Goal: Task Accomplishment & Management: Manage account settings

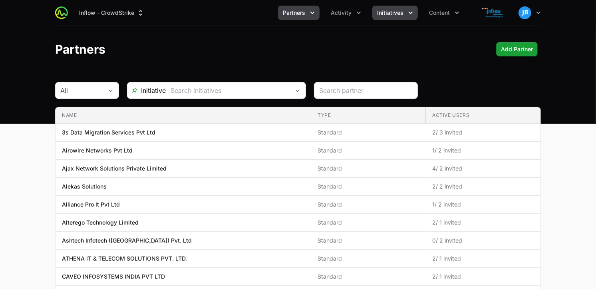
click at [404, 10] on button "Initiatives" at bounding box center [396, 13] width 46 height 14
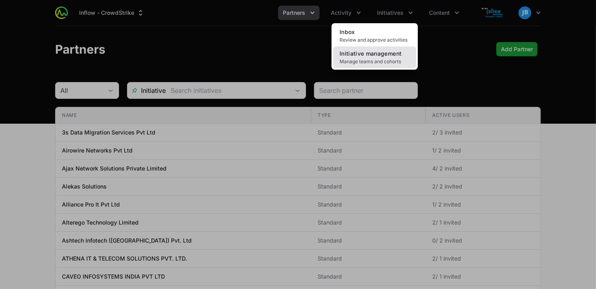
click at [362, 51] on span "Initiative management" at bounding box center [371, 53] width 62 height 7
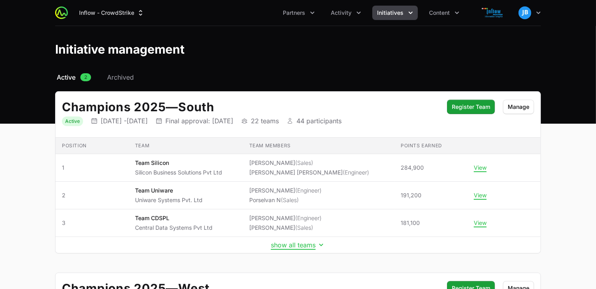
scroll to position [193, 0]
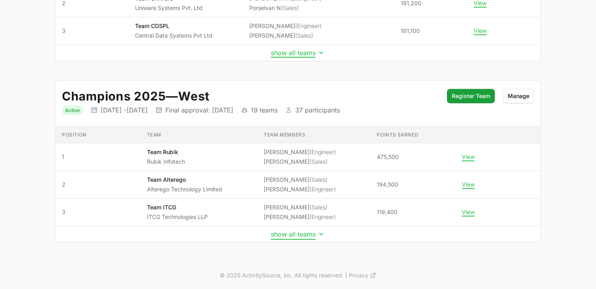
click at [304, 237] on button "show all teams" at bounding box center [298, 234] width 54 height 8
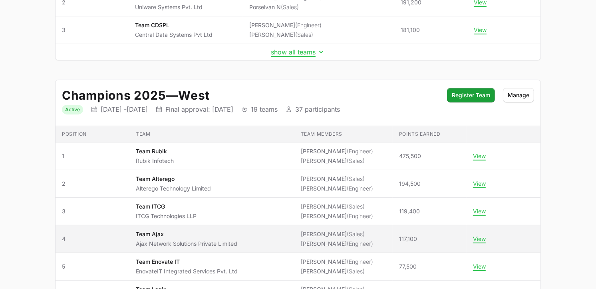
click at [347, 237] on span "(Sales)" at bounding box center [356, 233] width 18 height 7
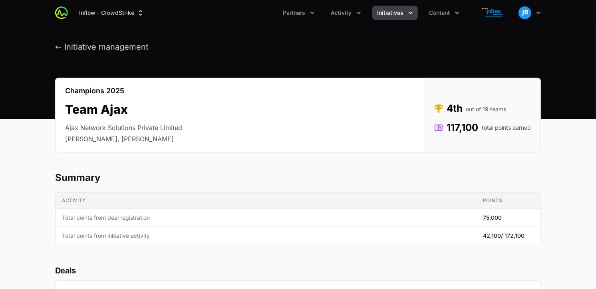
click at [54, 48] on div "← Initiative management" at bounding box center [298, 47] width 512 height 10
click at [60, 46] on button "← Initiative management" at bounding box center [102, 47] width 94 height 10
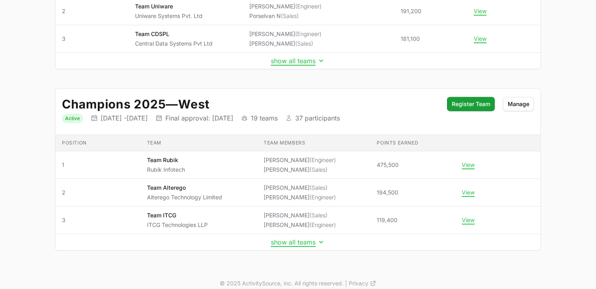
scroll to position [188, 0]
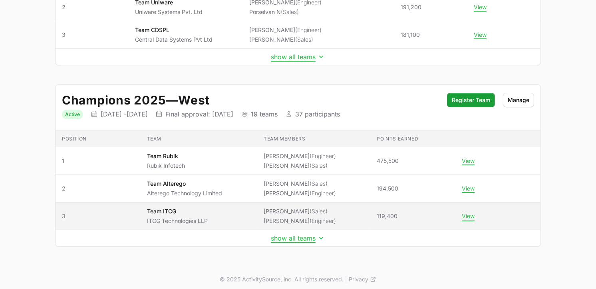
click at [469, 219] on button "View" at bounding box center [468, 215] width 13 height 7
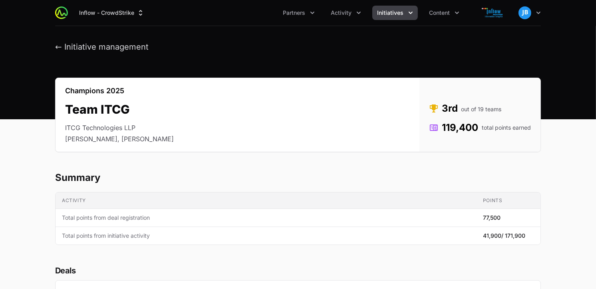
click at [52, 46] on div "← Initiative management" at bounding box center [298, 47] width 512 height 10
click at [55, 44] on button "← Initiative management" at bounding box center [102, 47] width 94 height 10
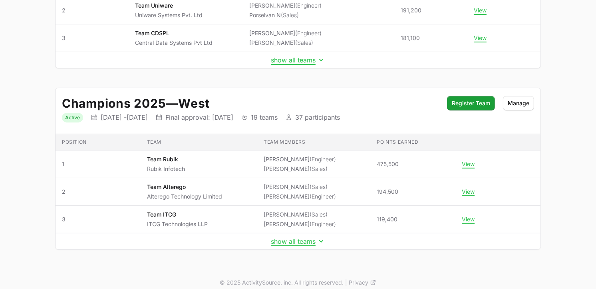
scroll to position [192, 0]
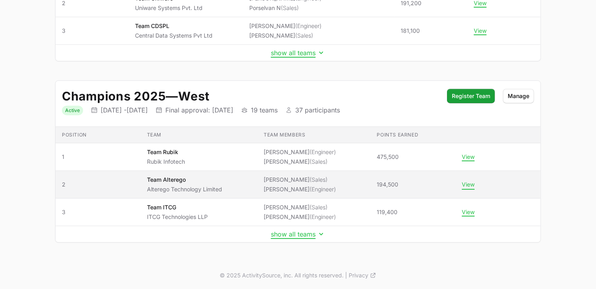
click at [466, 184] on button "View" at bounding box center [468, 184] width 13 height 7
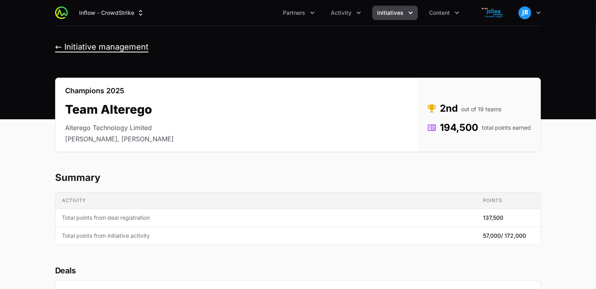
click at [63, 43] on button "← Initiative management" at bounding box center [102, 47] width 94 height 10
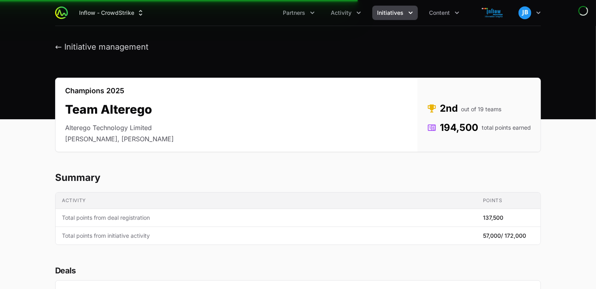
click at [594, 32] on header "← Initiative management" at bounding box center [298, 47] width 596 height 42
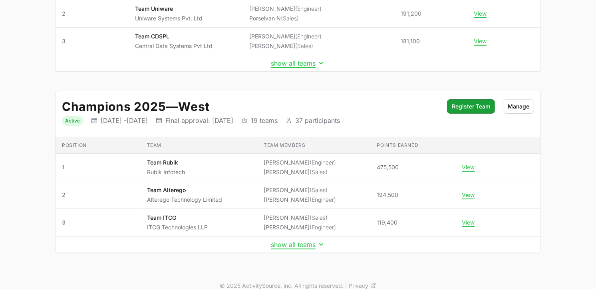
scroll to position [193, 0]
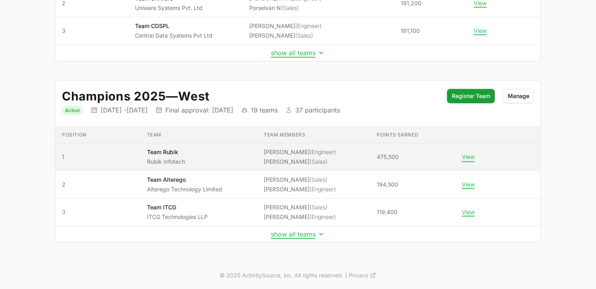
click at [465, 156] on button "View" at bounding box center [468, 156] width 13 height 7
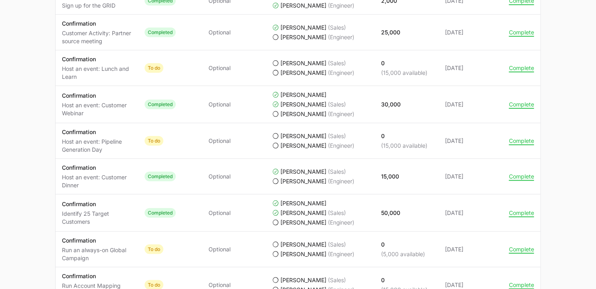
scroll to position [784, 0]
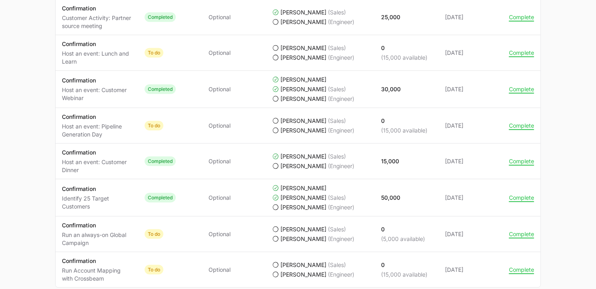
drag, startPoint x: 596, startPoint y: 205, endPoint x: 602, endPoint y: 257, distance: 52.4
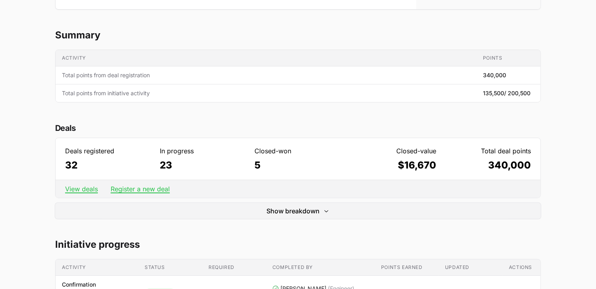
scroll to position [0, 0]
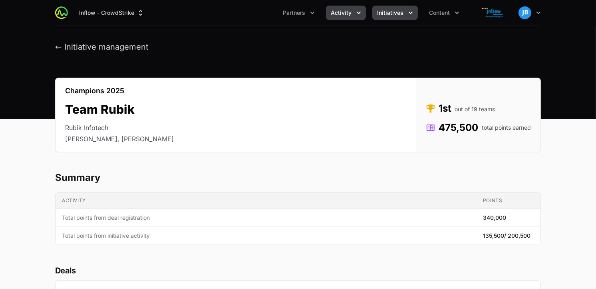
click at [355, 14] on icon "Activity menu" at bounding box center [359, 13] width 8 height 8
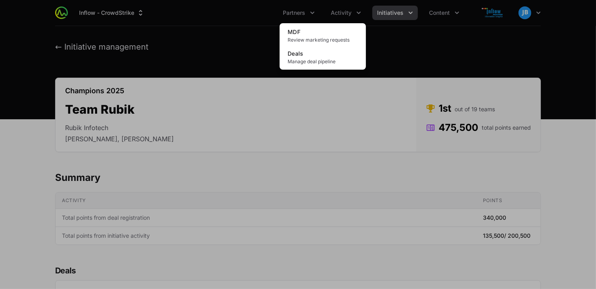
click at [536, 18] on div "Activity menu" at bounding box center [298, 144] width 596 height 289
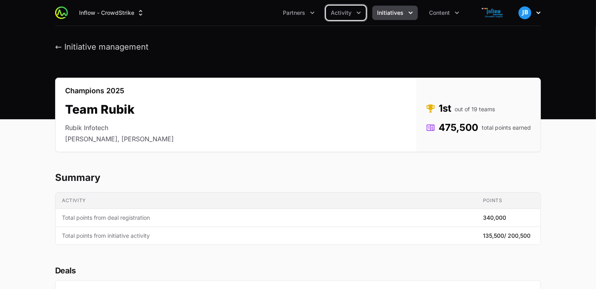
click at [536, 13] on icon "button" at bounding box center [539, 13] width 8 height 8
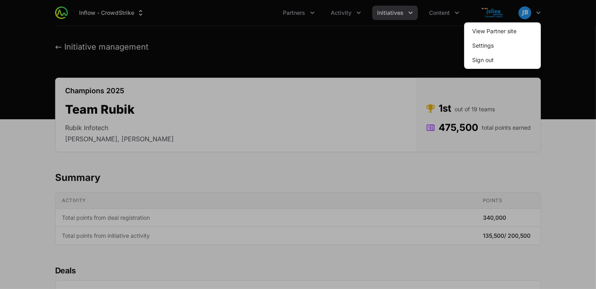
click at [408, 13] on div at bounding box center [298, 144] width 596 height 289
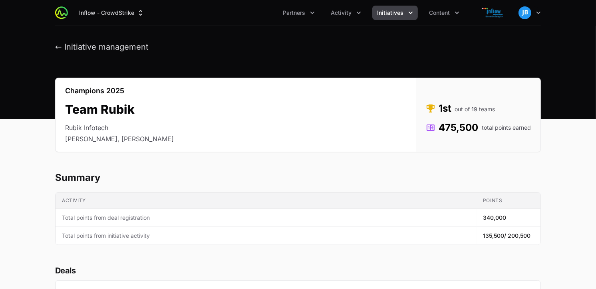
click at [400, 2] on div "Inflow - CrowdStrike Partners Activity Initiatives Content Open user menu Open …" at bounding box center [298, 13] width 486 height 26
click at [400, 11] on span "Initiatives" at bounding box center [390, 13] width 26 height 8
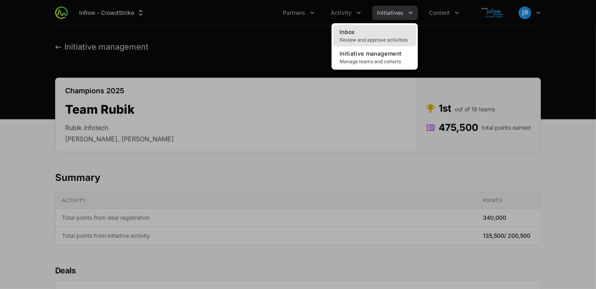
click at [379, 42] on span "Review and approve activities" at bounding box center [375, 40] width 70 height 6
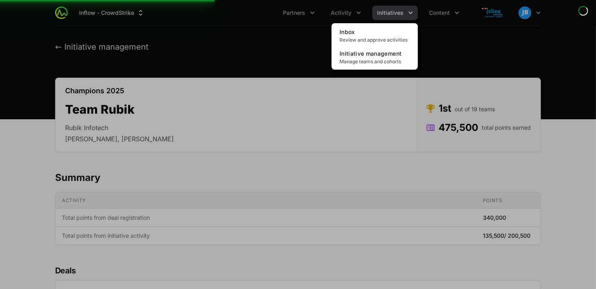
click at [402, 11] on div "Initiatives menu" at bounding box center [298, 144] width 596 height 289
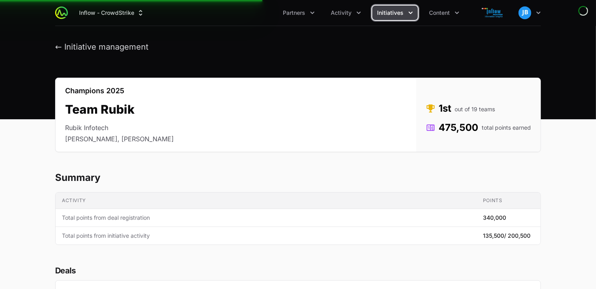
click at [402, 11] on span "Initiatives" at bounding box center [390, 13] width 26 height 8
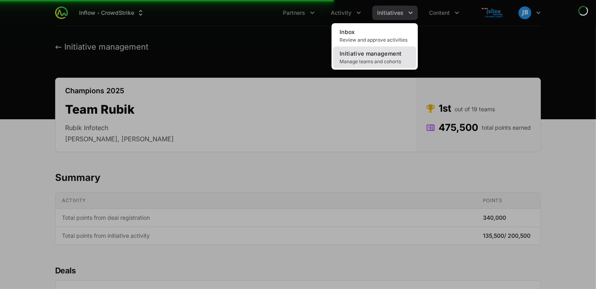
click at [374, 57] on link "Initiative management Manage teams and cohorts" at bounding box center [374, 57] width 83 height 22
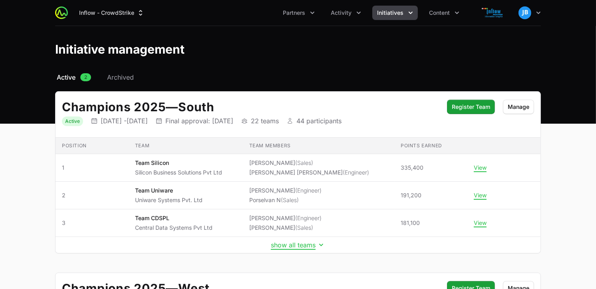
scroll to position [193, 0]
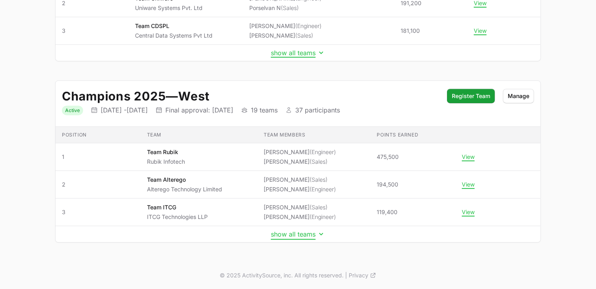
click at [277, 237] on button "show all teams" at bounding box center [298, 234] width 54 height 8
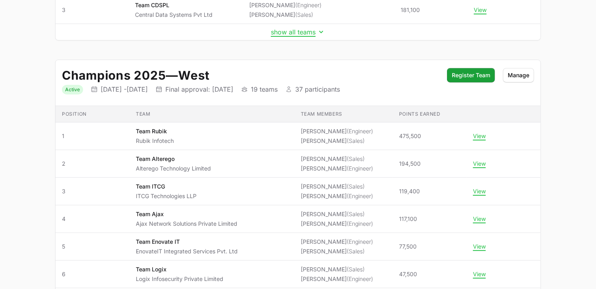
scroll to position [0, 0]
